Goal: Transaction & Acquisition: Subscribe to service/newsletter

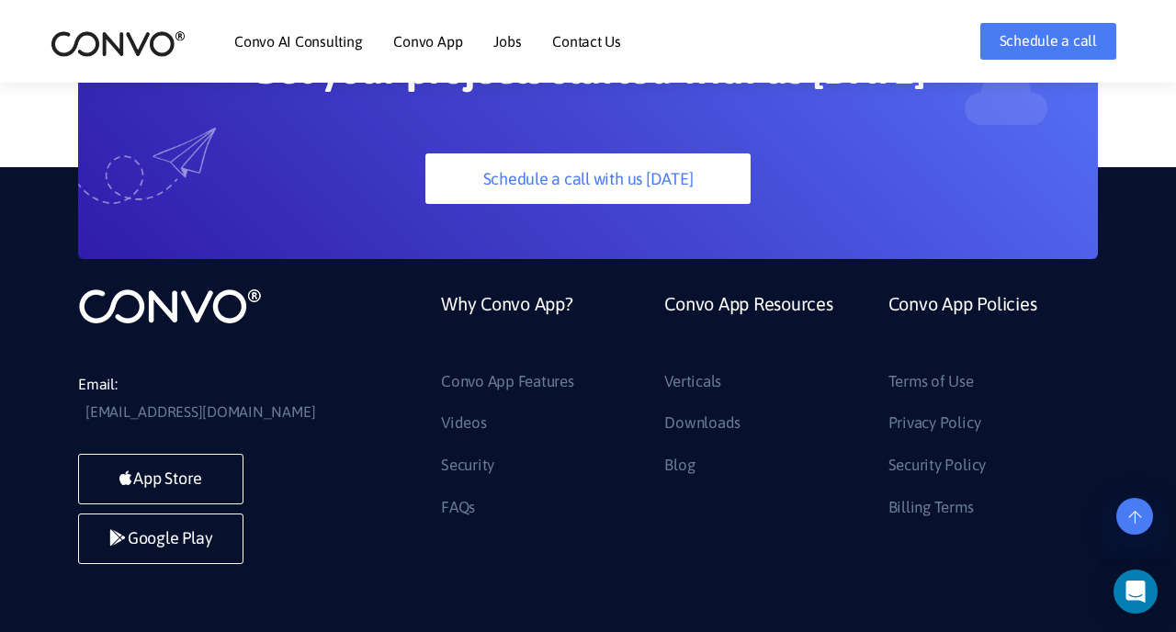
scroll to position [4967, 0]
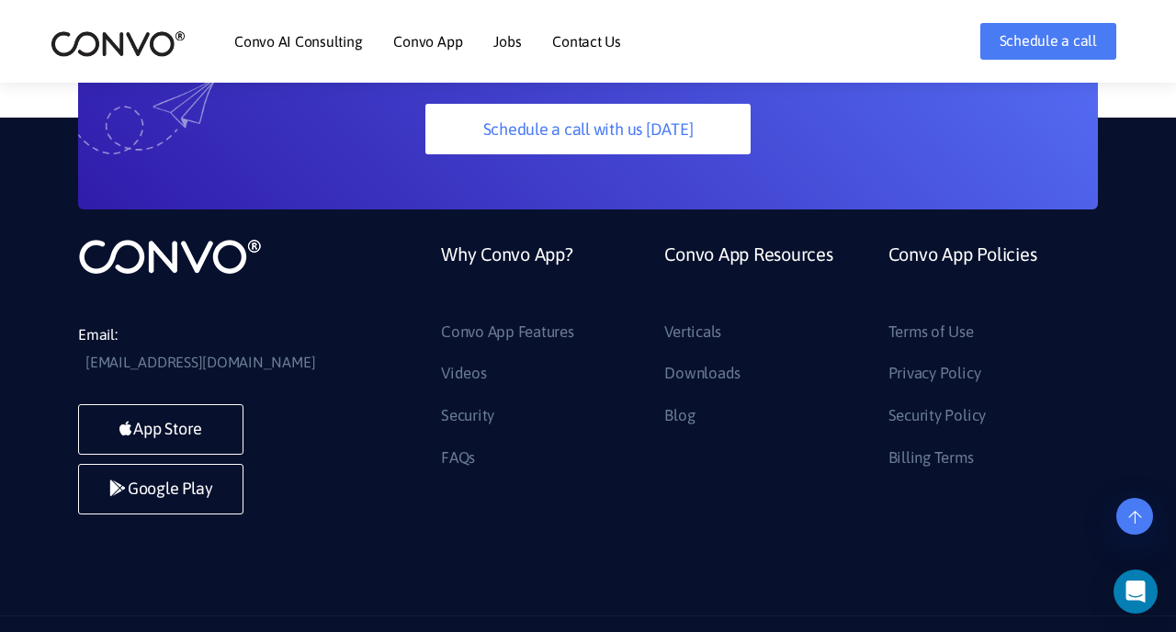
click at [611, 393] on ul "Convo App Features Videos Security FAQs" at bounding box center [539, 395] width 196 height 155
click at [669, 401] on link "Blog" at bounding box center [679, 415] width 30 height 29
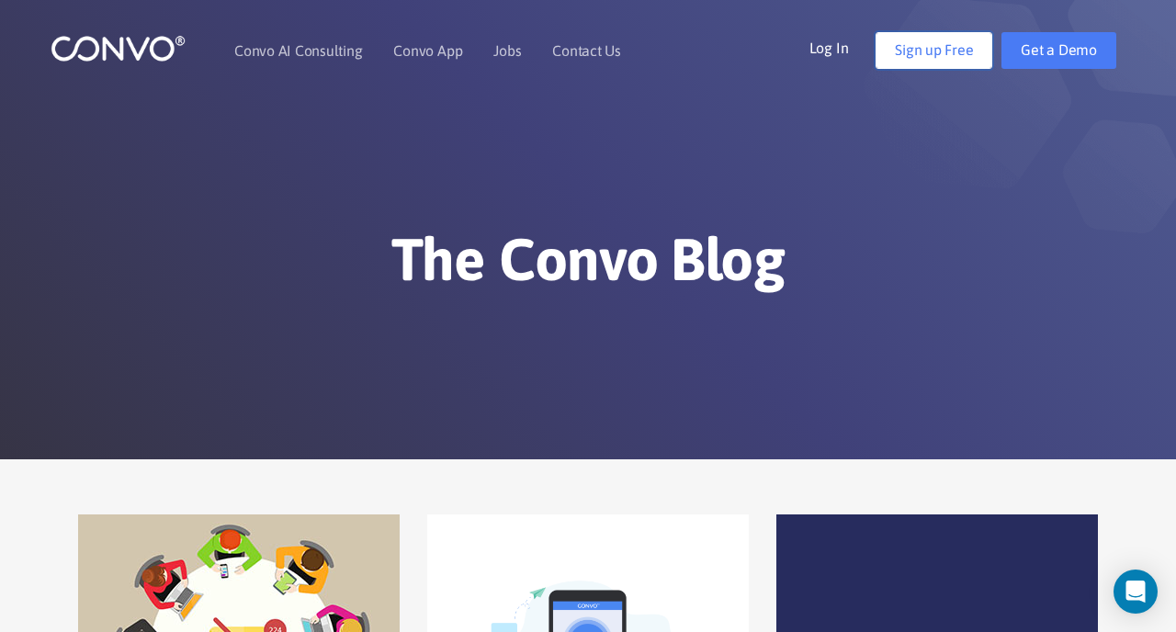
click at [928, 56] on link "Sign up Free" at bounding box center [934, 50] width 117 height 37
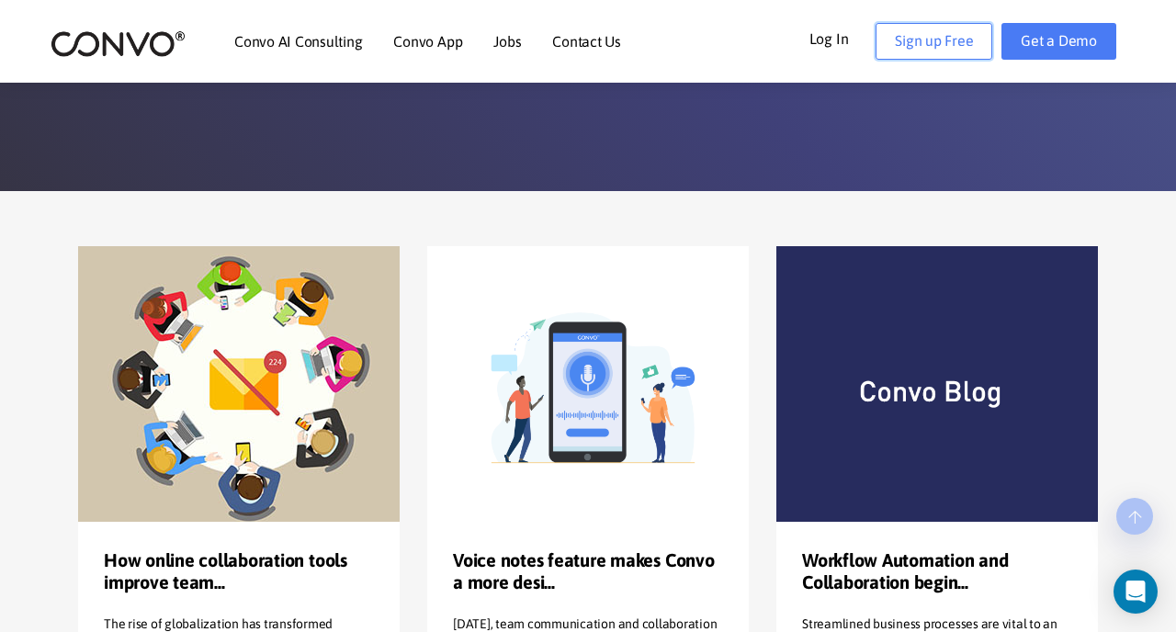
scroll to position [479, 0]
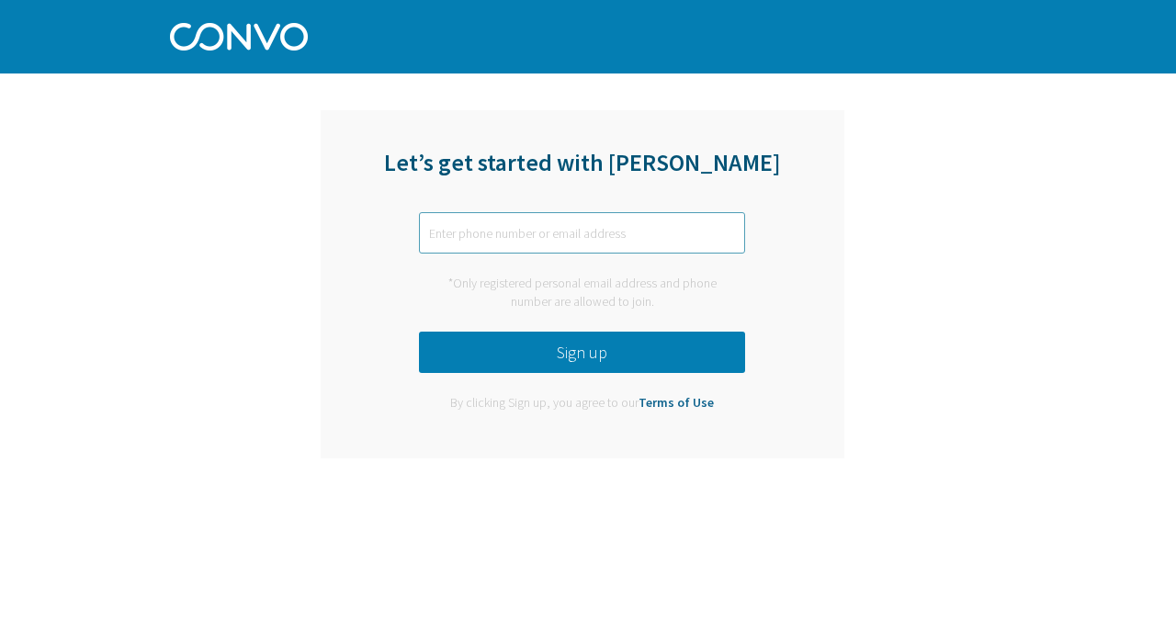
click at [704, 226] on input "text" at bounding box center [582, 232] width 326 height 41
type input ";"
paste input "[DOMAIN_NAME][EMAIL_ADDRESS][DOMAIN_NAME]"
type input "[DOMAIN_NAME][EMAIL_ADDRESS][DOMAIN_NAME]"
click at [695, 355] on button "Sign up" at bounding box center [582, 352] width 326 height 41
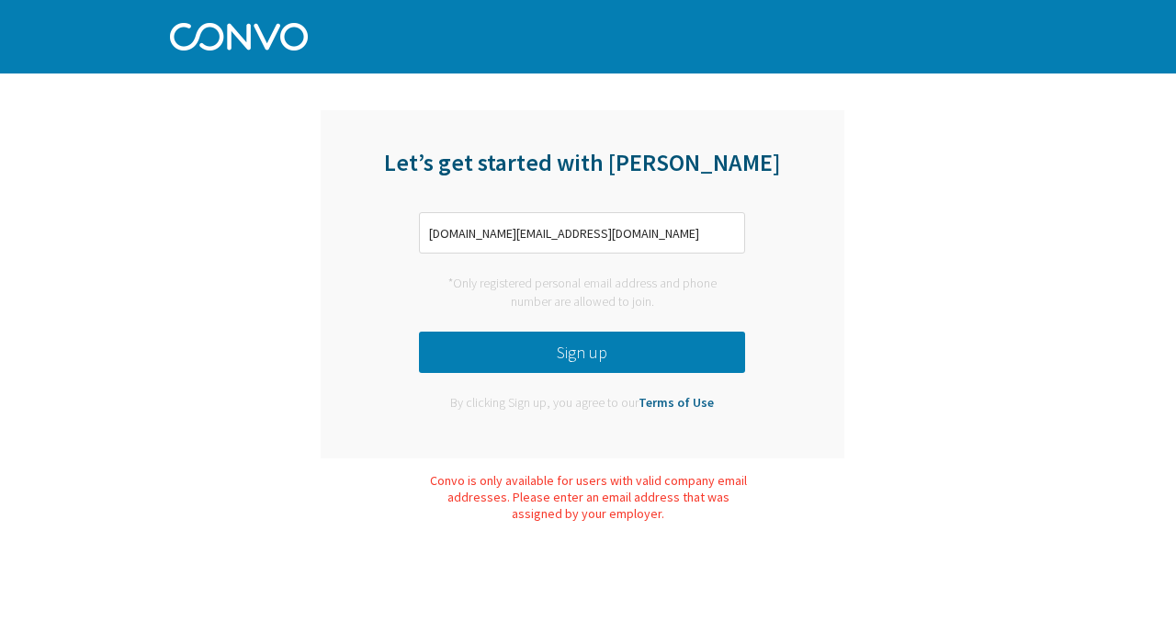
click at [699, 521] on div "Convo is only available for users with valid company email addresses. Please en…" at bounding box center [588, 497] width 322 height 50
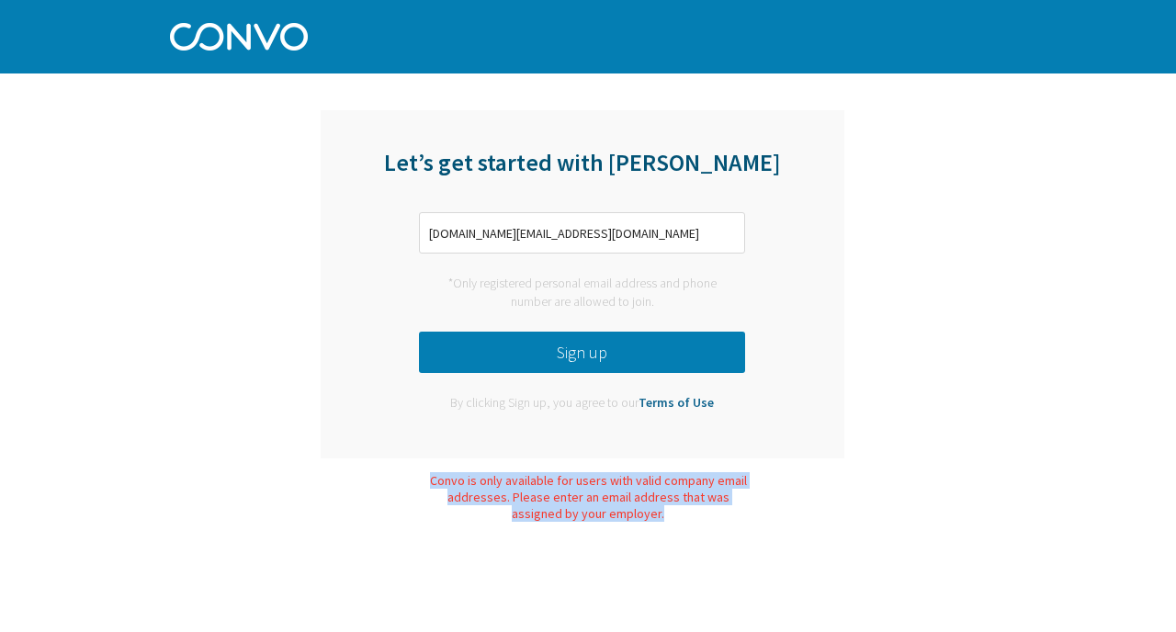
click at [699, 521] on div "Convo is only available for users with valid company email addresses. Please en…" at bounding box center [588, 497] width 322 height 50
click at [687, 523] on div at bounding box center [687, 523] width 0 height 0
click at [877, 502] on div "Let’s get started with [PERSON_NAME] [DOMAIN_NAME][EMAIL_ADDRESS][DOMAIN_NAME] …" at bounding box center [588, 265] width 1176 height 531
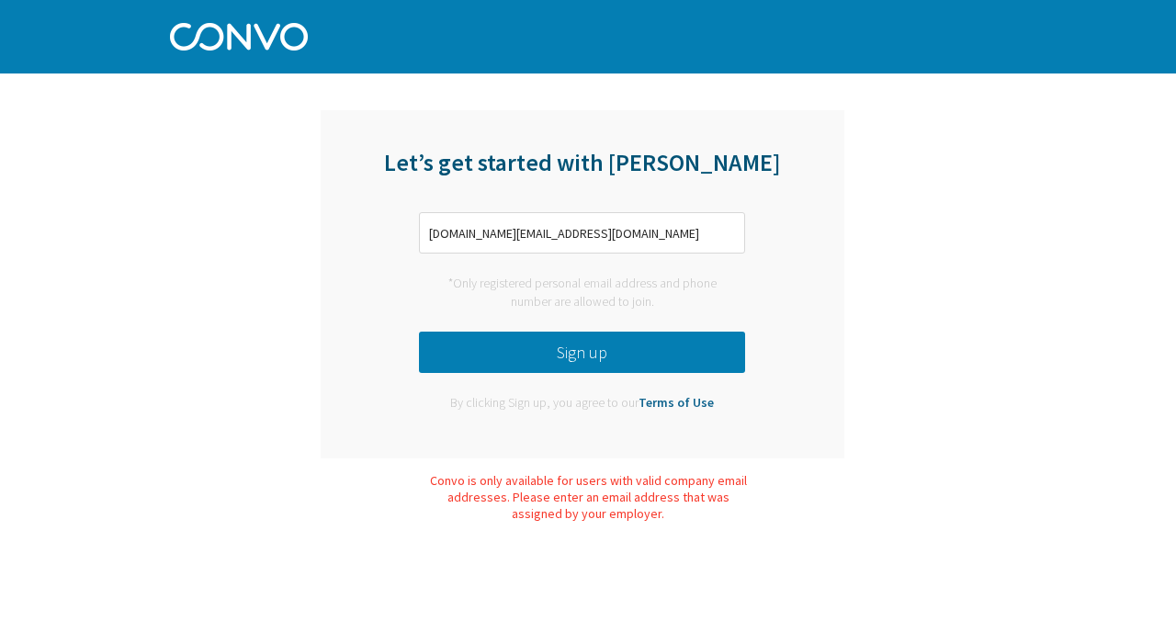
click at [643, 358] on button "Sign up" at bounding box center [582, 352] width 326 height 41
